Goal: Task Accomplishment & Management: Manage account settings

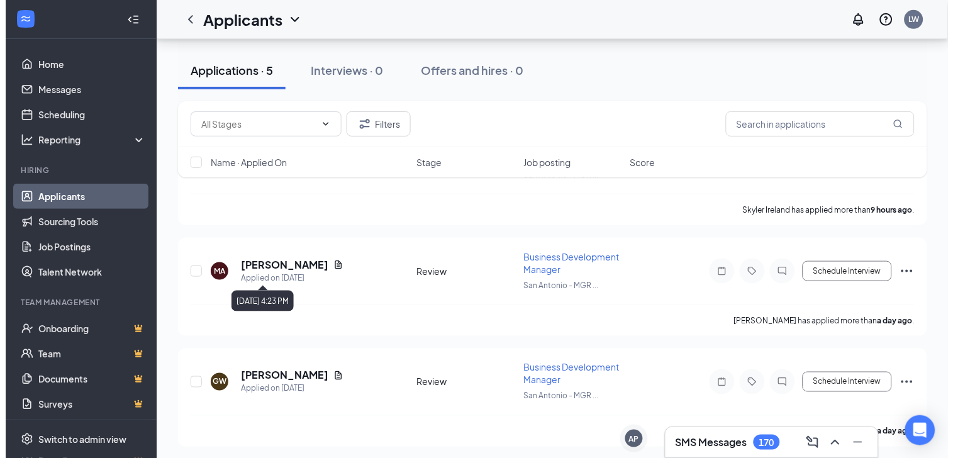
scroll to position [165, 0]
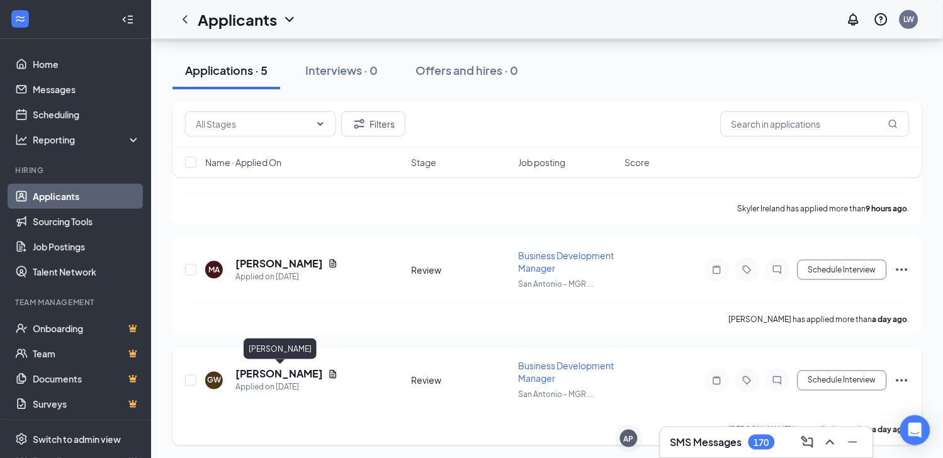
click at [305, 371] on h5 "[PERSON_NAME]" at bounding box center [278, 375] width 87 height 14
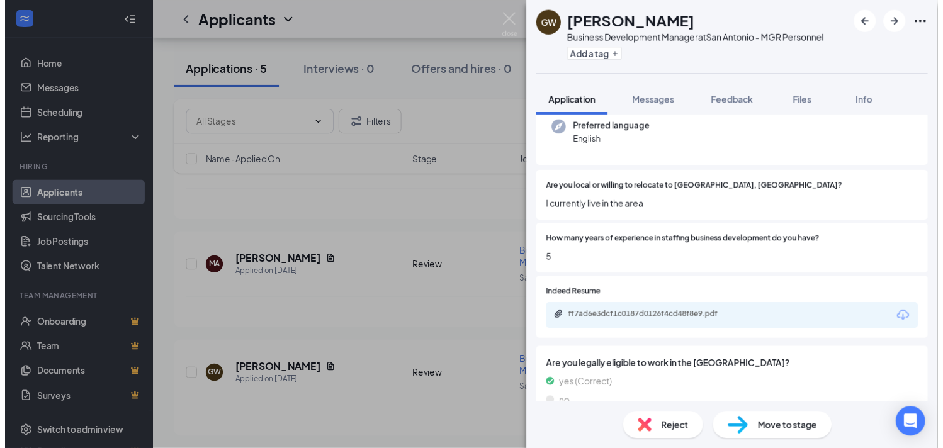
scroll to position [134, 0]
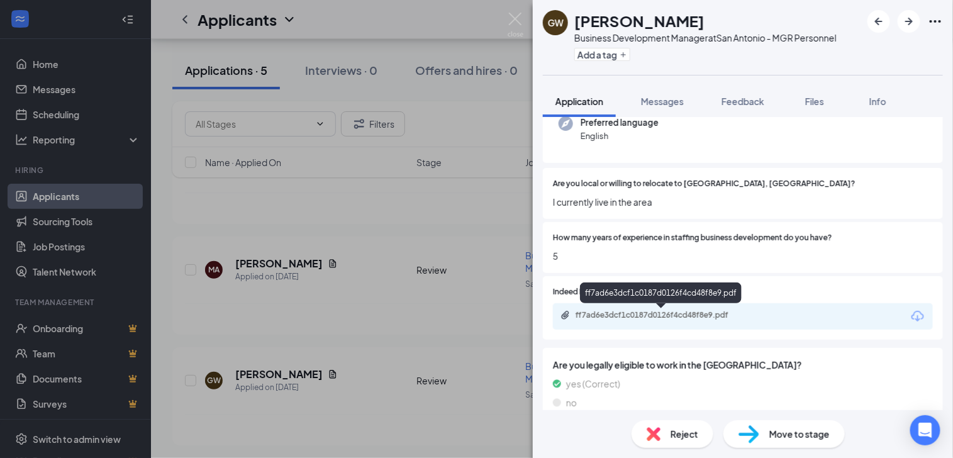
click at [641, 316] on div "ff7ad6e3dcf1c0187d0126f4cd48f8e9.pdf" at bounding box center [664, 315] width 176 height 10
click at [342, 318] on div "[PERSON_NAME] Business Development Manager at [GEOGRAPHIC_DATA] - MGR Personnel…" at bounding box center [476, 229] width 953 height 458
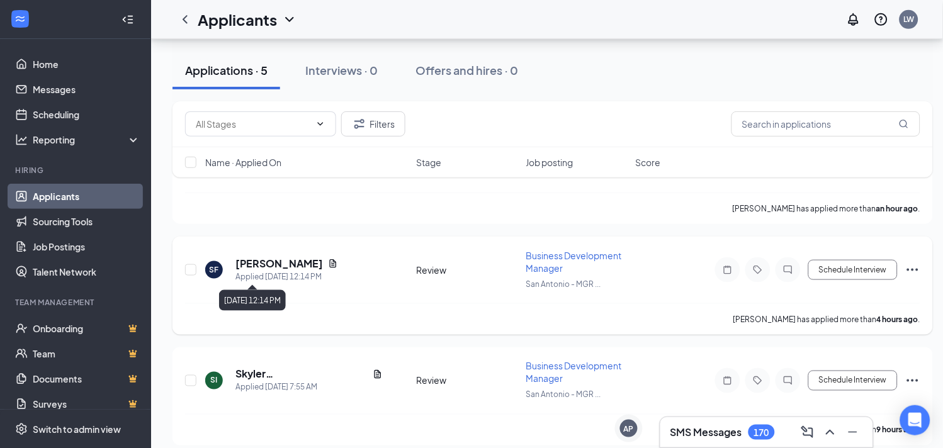
click at [306, 262] on div "[PERSON_NAME]" at bounding box center [286, 264] width 103 height 14
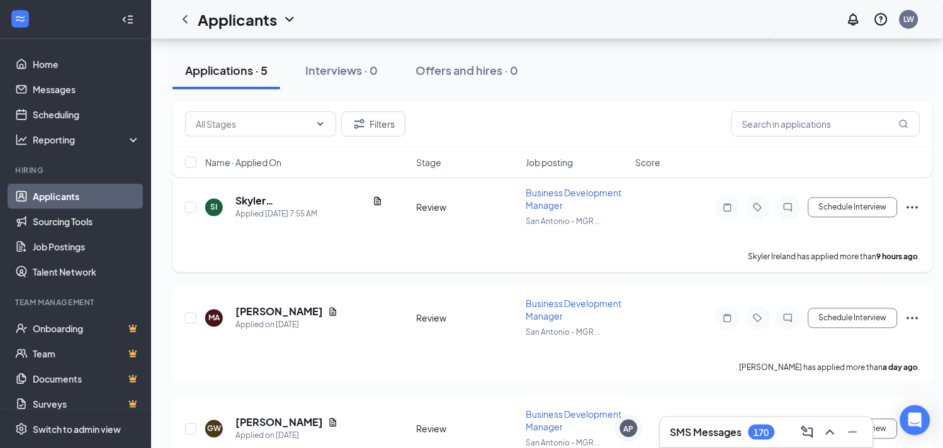
scroll to position [395, 0]
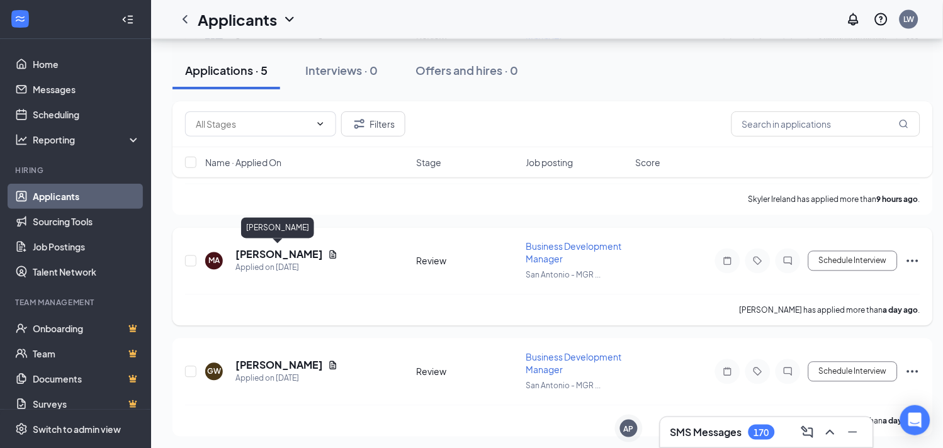
click at [304, 254] on h5 "[PERSON_NAME]" at bounding box center [278, 255] width 87 height 14
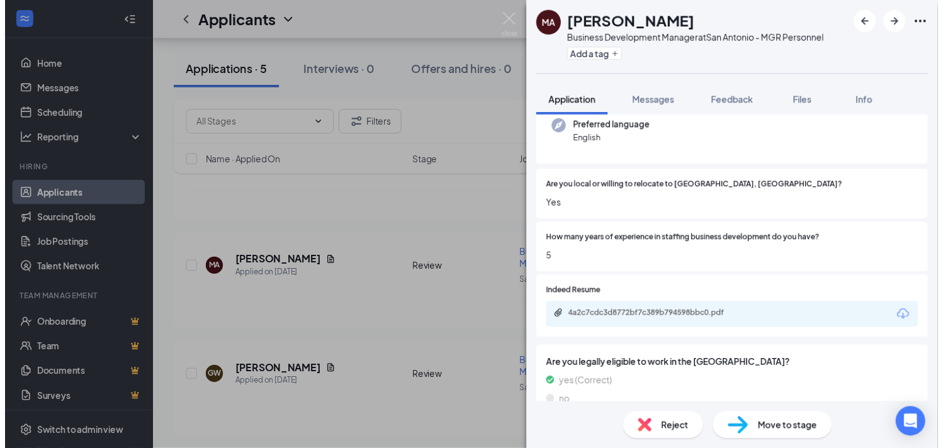
scroll to position [145, 0]
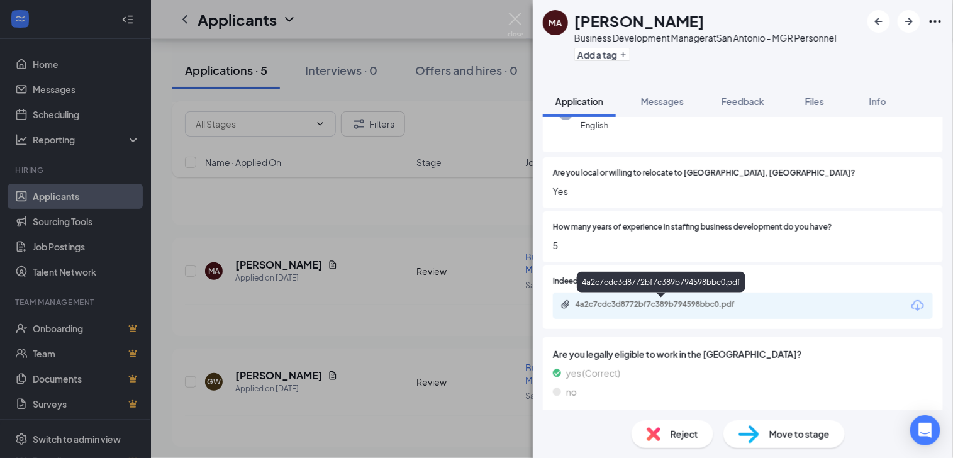
click at [643, 304] on div "4a2c7cdc3d8772bf7c389b794598bbc0.pdf" at bounding box center [664, 305] width 176 height 10
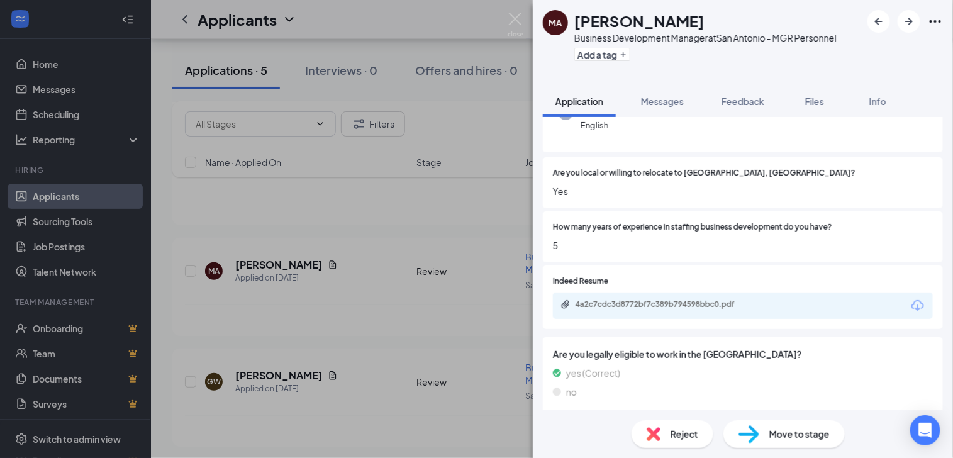
click at [390, 262] on div "MA [PERSON_NAME] Business Development Manager at [GEOGRAPHIC_DATA] - MGR Person…" at bounding box center [476, 229] width 953 height 458
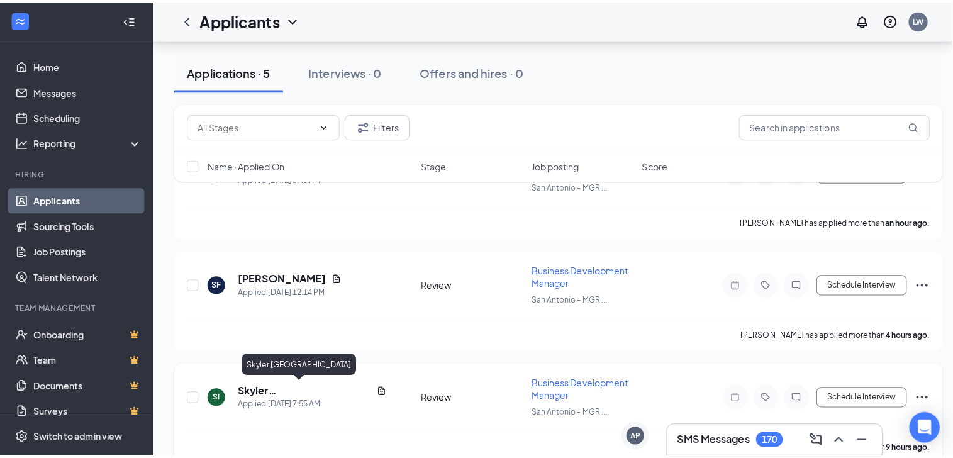
scroll to position [152, 0]
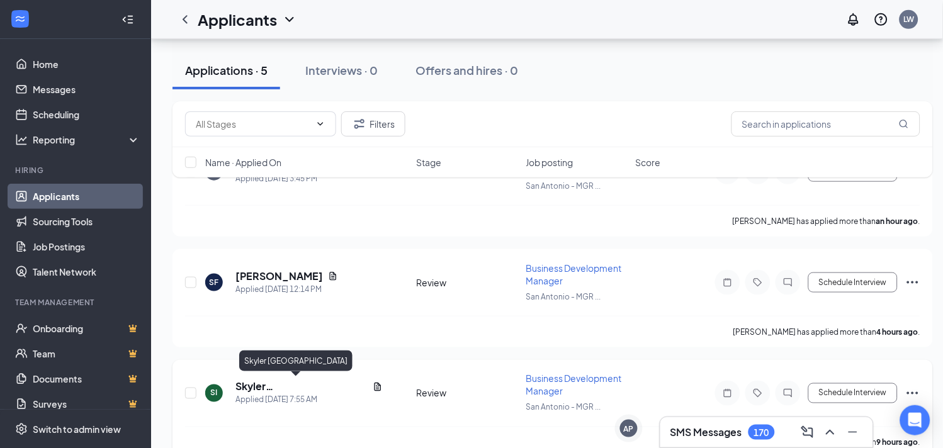
click at [290, 277] on h5 "[PERSON_NAME]" at bounding box center [278, 276] width 87 height 14
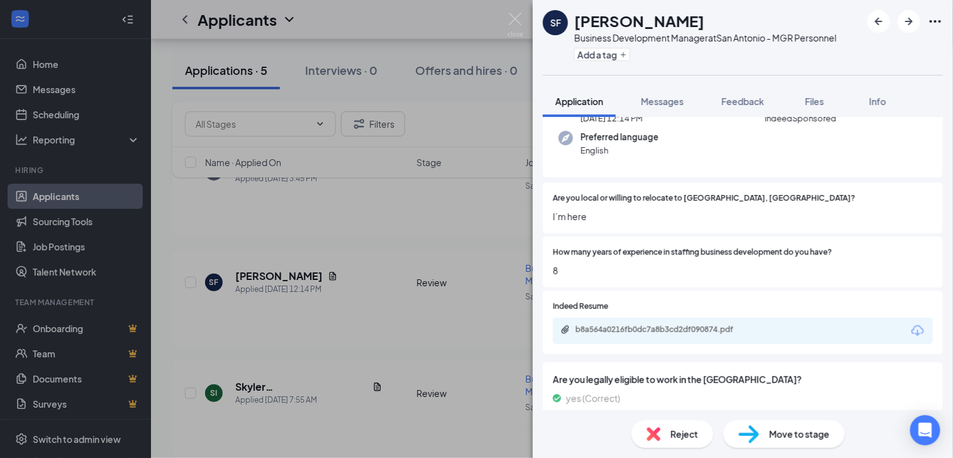
scroll to position [150, 0]
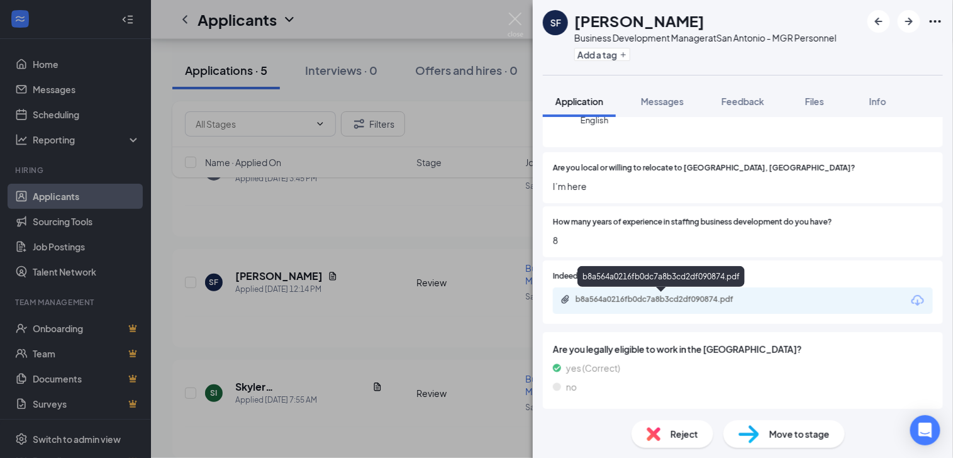
click at [610, 300] on div "b8a564a0216fb0dc7a8b3cd2df090874.pdf" at bounding box center [664, 300] width 176 height 10
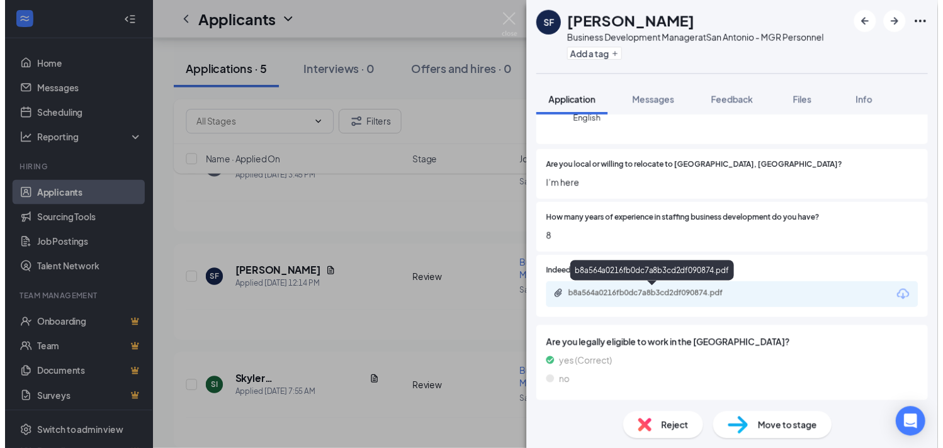
scroll to position [145, 0]
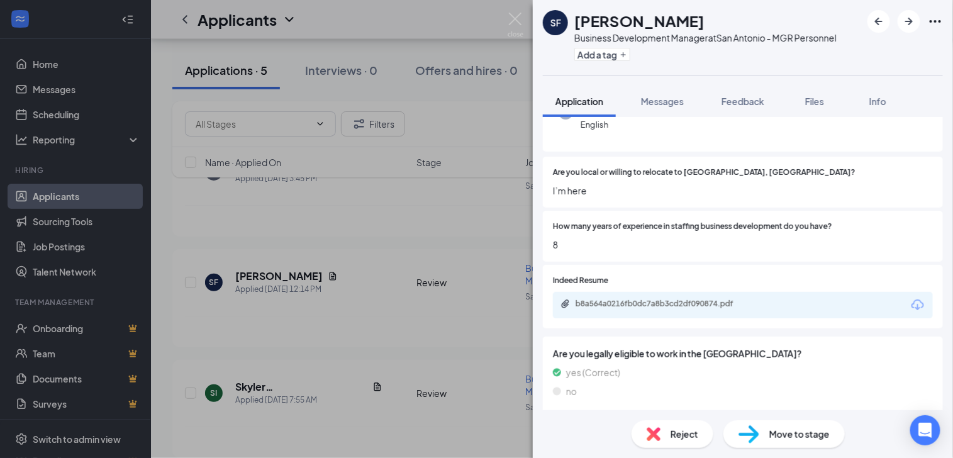
click at [317, 233] on div "SF [PERSON_NAME] Business Development Manager at [GEOGRAPHIC_DATA] - MGR Person…" at bounding box center [476, 229] width 953 height 458
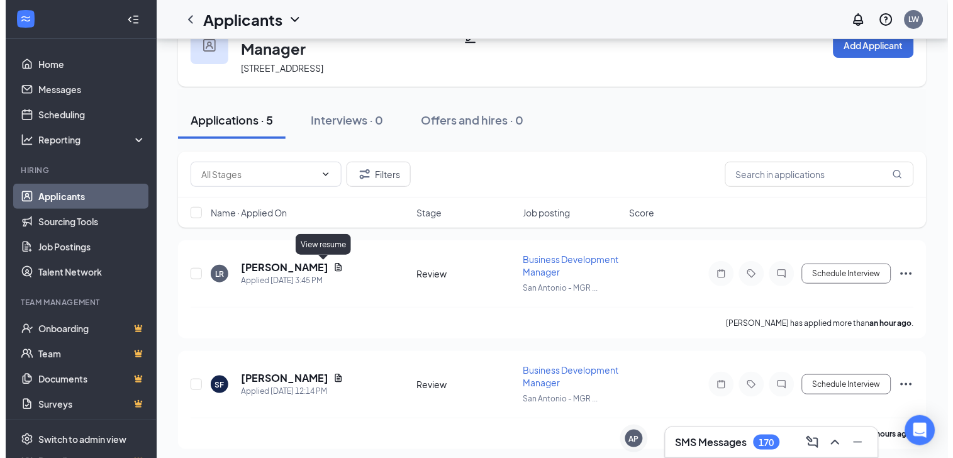
scroll to position [47, 0]
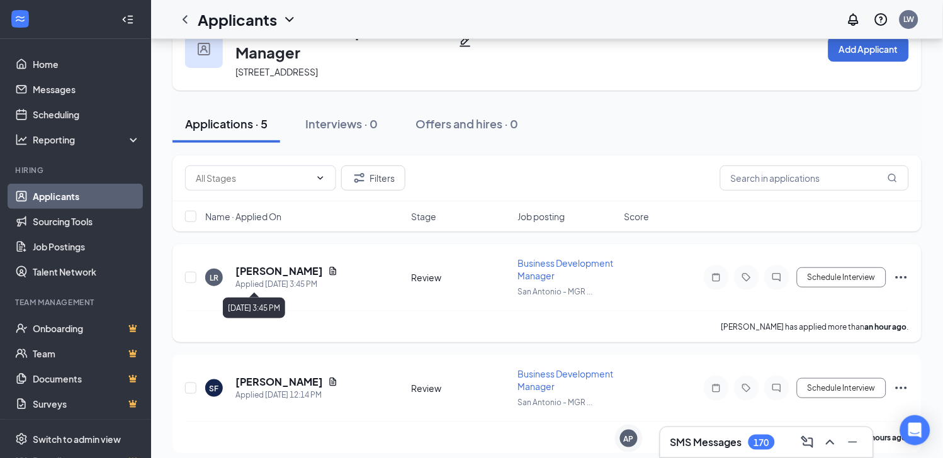
click at [289, 273] on h5 "[PERSON_NAME]" at bounding box center [278, 271] width 87 height 14
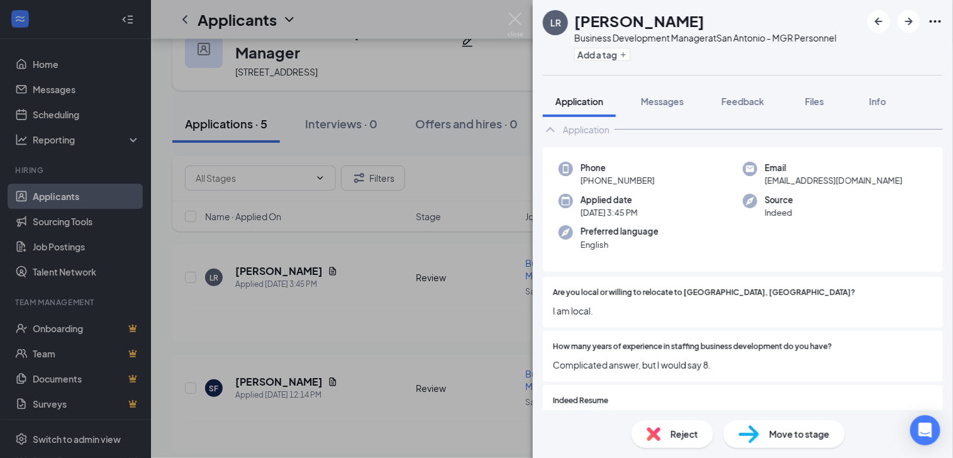
scroll to position [145, 0]
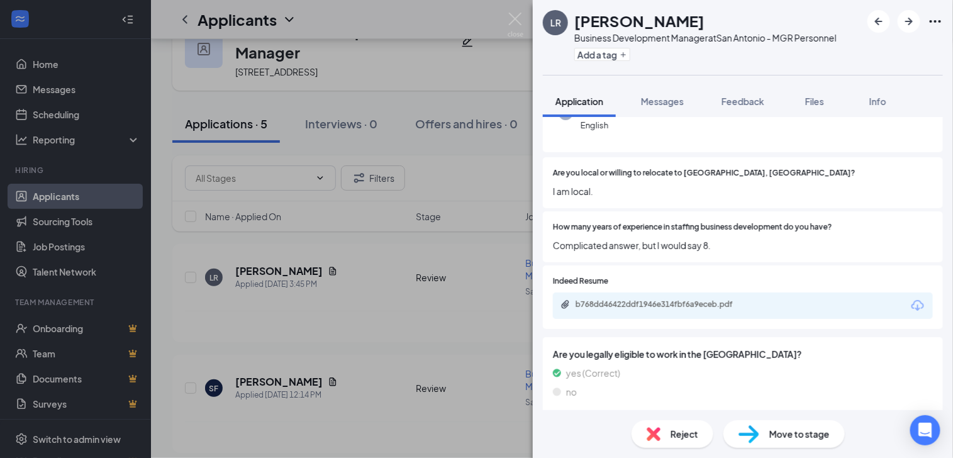
click at [629, 297] on div "b768dd46422ddf1946e314fbf6a9eceb.pdf" at bounding box center [743, 306] width 380 height 26
click at [629, 301] on div "b768dd46422ddf1946e314fbf6a9eceb.pdf" at bounding box center [664, 305] width 176 height 10
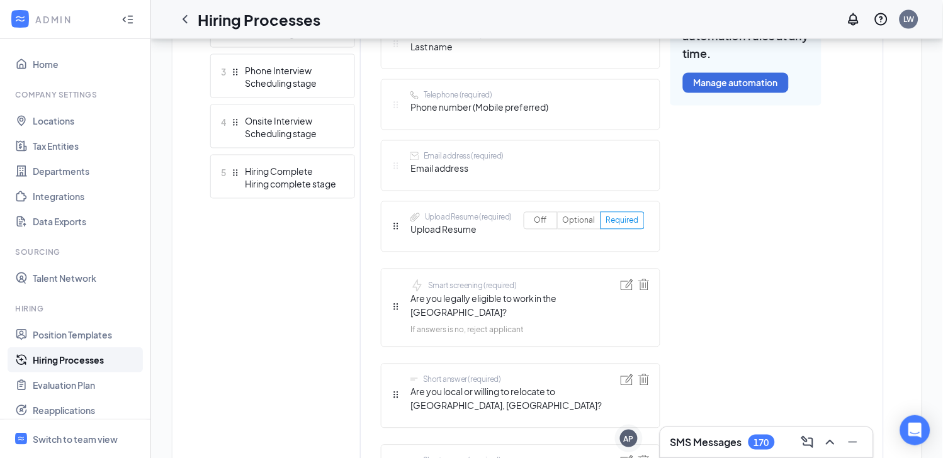
scroll to position [617, 0]
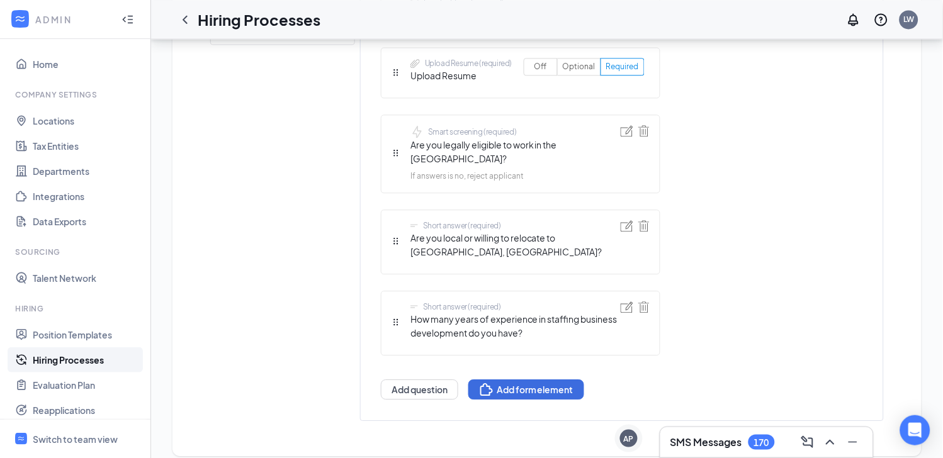
click at [629, 301] on img at bounding box center [626, 306] width 13 height 11
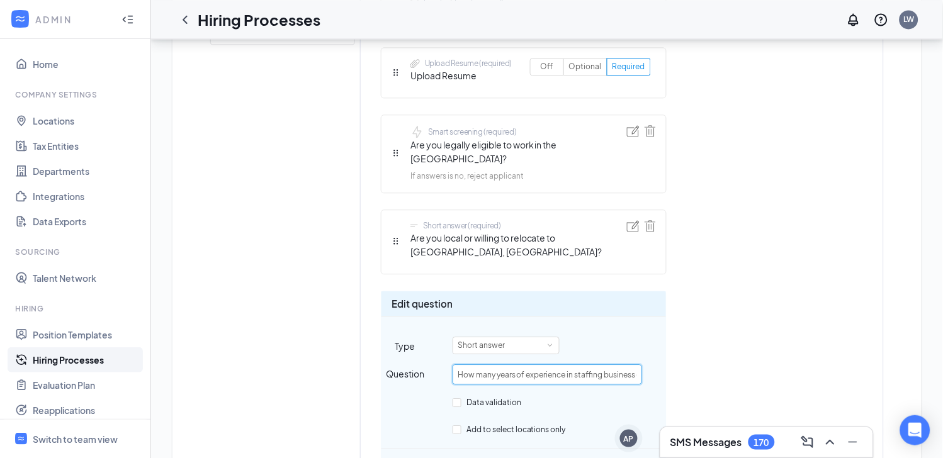
click at [600, 365] on input "How many years of experience in staffing business development do you have?" at bounding box center [546, 374] width 189 height 20
drag, startPoint x: 576, startPoint y: 363, endPoint x: 650, endPoint y: 360, distance: 74.3
click at [650, 364] on div "Question How many years of experience in staffing business development do you h…" at bounding box center [523, 374] width 284 height 20
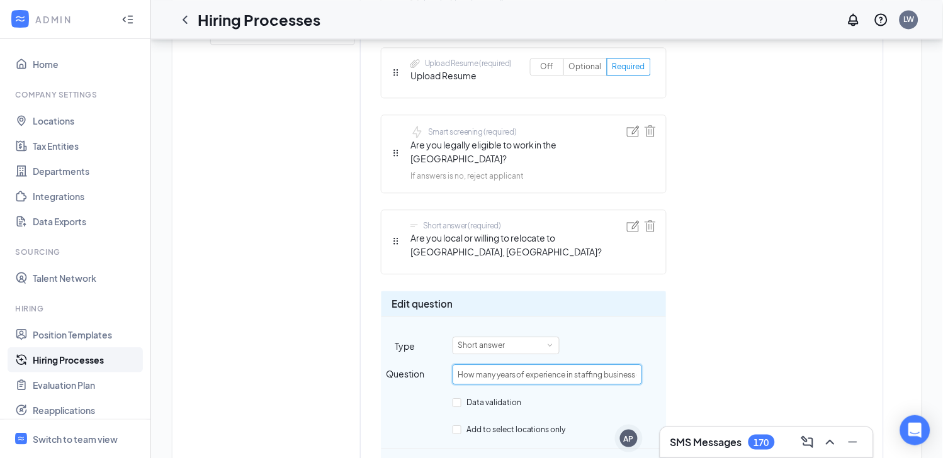
drag, startPoint x: 638, startPoint y: 361, endPoint x: 449, endPoint y: 360, distance: 188.8
click at [449, 364] on div "Question How many years of experience in staffing business development do you h…" at bounding box center [523, 374] width 284 height 20
click at [579, 367] on input "How many years of experience in staffing business development do you have?" at bounding box center [546, 374] width 189 height 20
drag, startPoint x: 575, startPoint y: 361, endPoint x: 733, endPoint y: 371, distance: 157.6
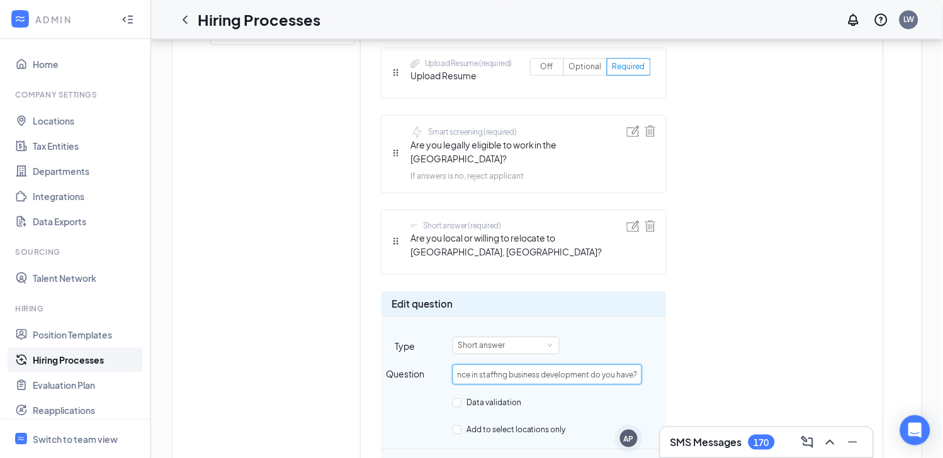
click at [733, 371] on div "Short answer (required) First name Short answer (required) Last name Telephone …" at bounding box center [601, 169] width 441 height 732
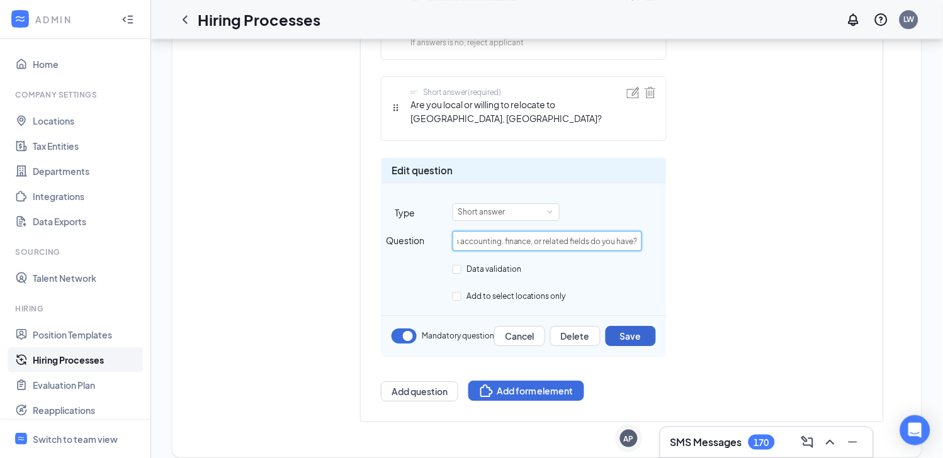
type input "How many years of experience in accounting. finance, or related fields do you h…"
click at [624, 326] on button "Save" at bounding box center [630, 336] width 50 height 20
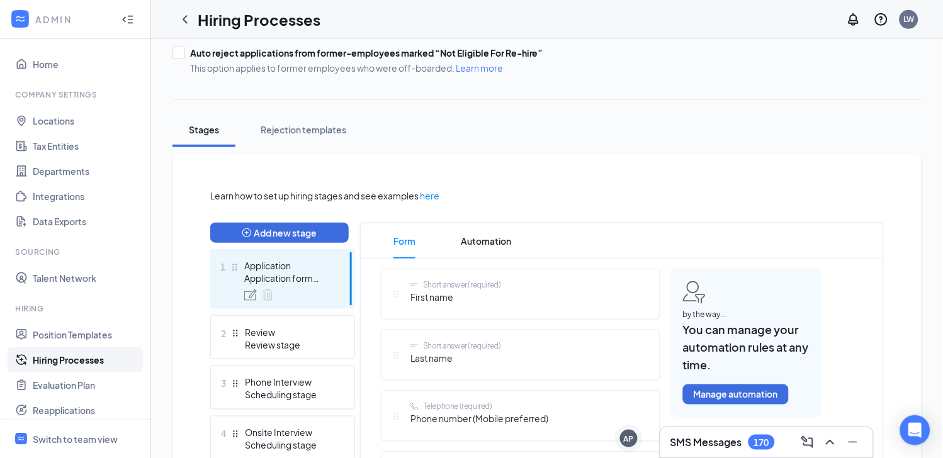
scroll to position [0, 0]
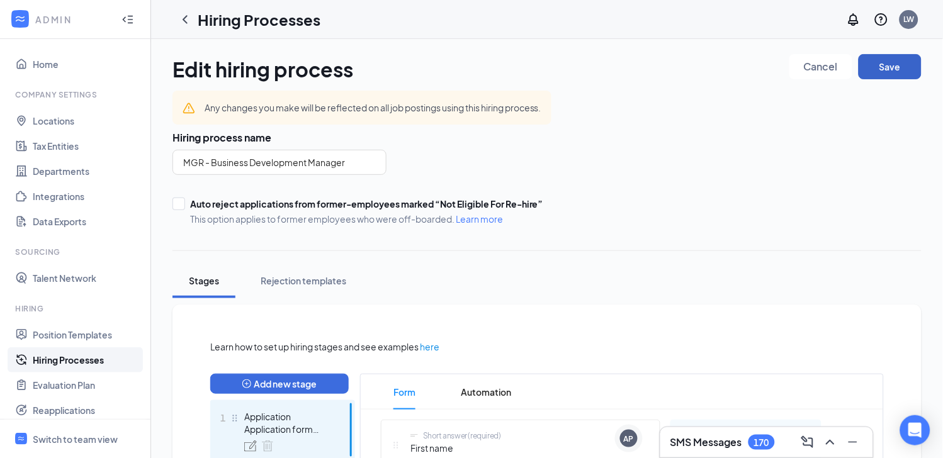
click at [893, 73] on button "Save" at bounding box center [889, 66] width 63 height 25
